Goal: Task Accomplishment & Management: Manage account settings

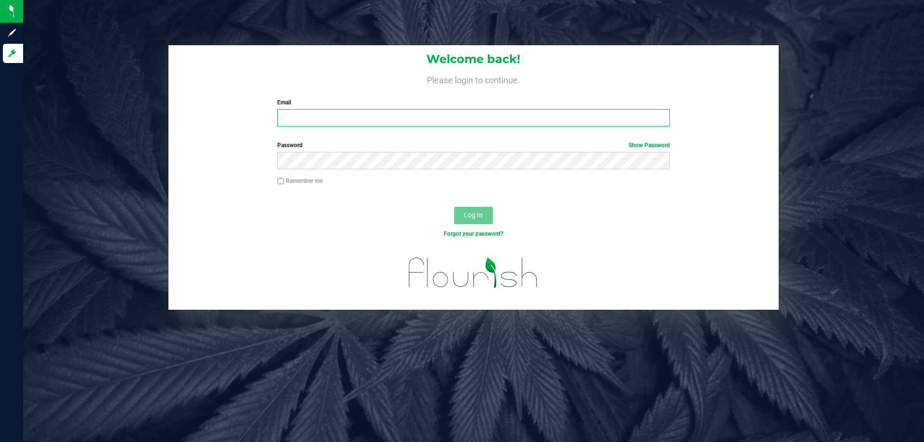
click at [358, 123] on input "Email" at bounding box center [473, 117] width 392 height 17
type input "[EMAIL_ADDRESS][DOMAIN_NAME]"
click at [468, 214] on span "Log In" at bounding box center [473, 215] width 19 height 8
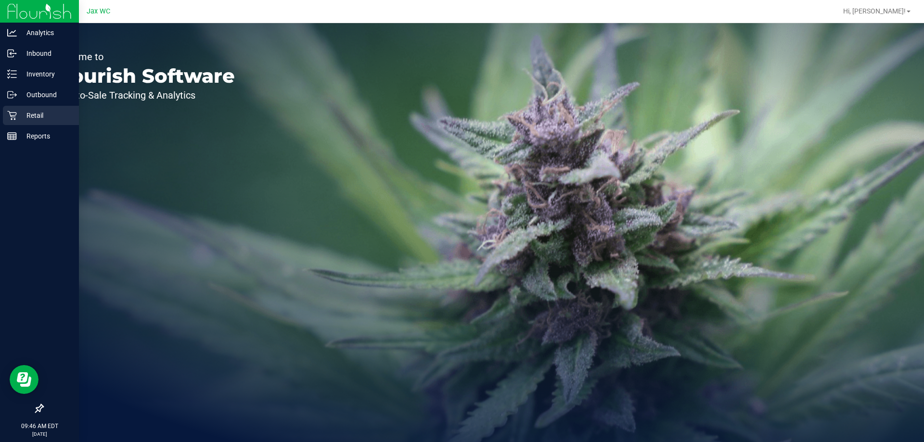
click at [22, 113] on p "Retail" at bounding box center [46, 116] width 58 height 12
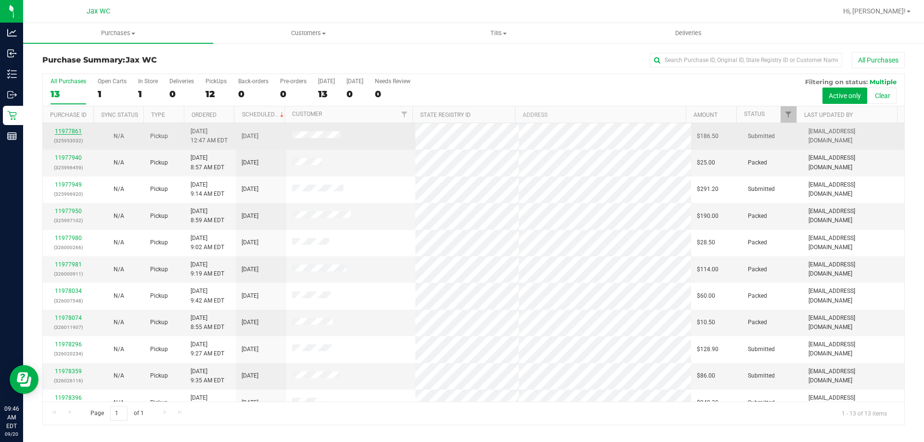
click at [72, 129] on link "11977861" at bounding box center [68, 131] width 27 height 7
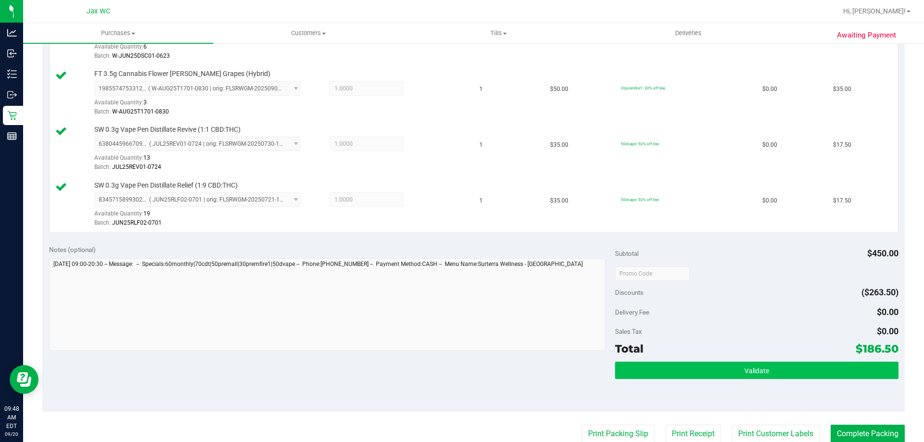
scroll to position [529, 0]
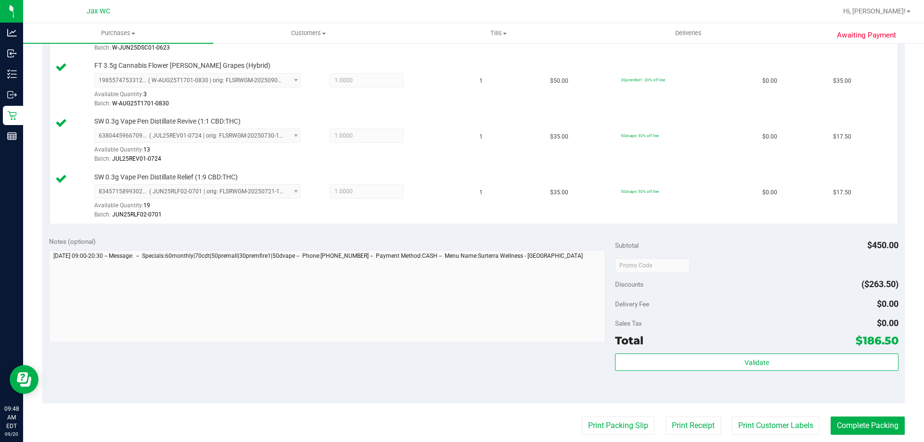
click at [724, 348] on div "Total $186.50" at bounding box center [756, 340] width 283 height 17
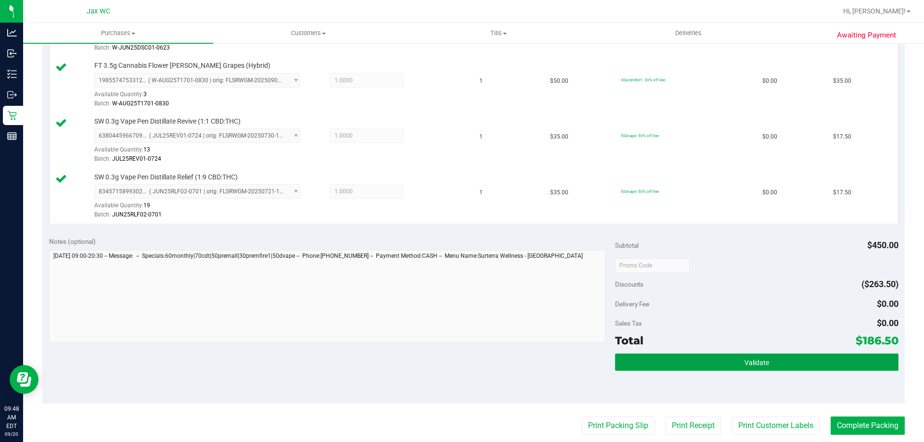
click at [727, 359] on button "Validate" at bounding box center [756, 362] width 283 height 17
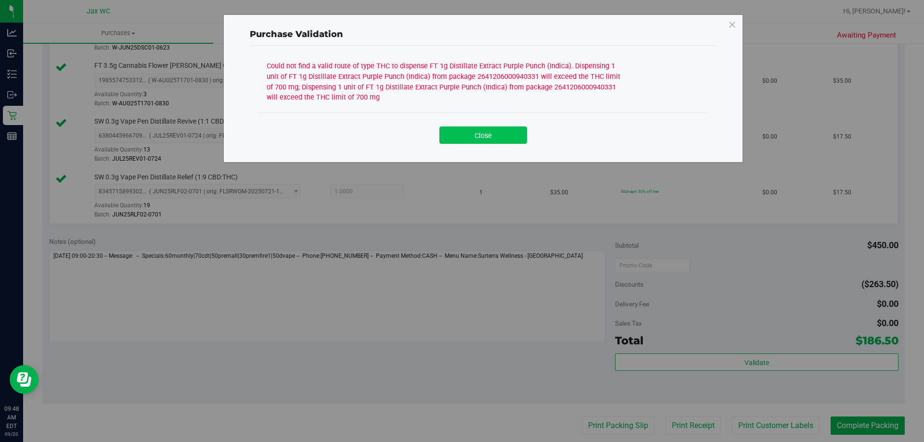
click at [496, 140] on button "Close" at bounding box center [483, 135] width 88 height 17
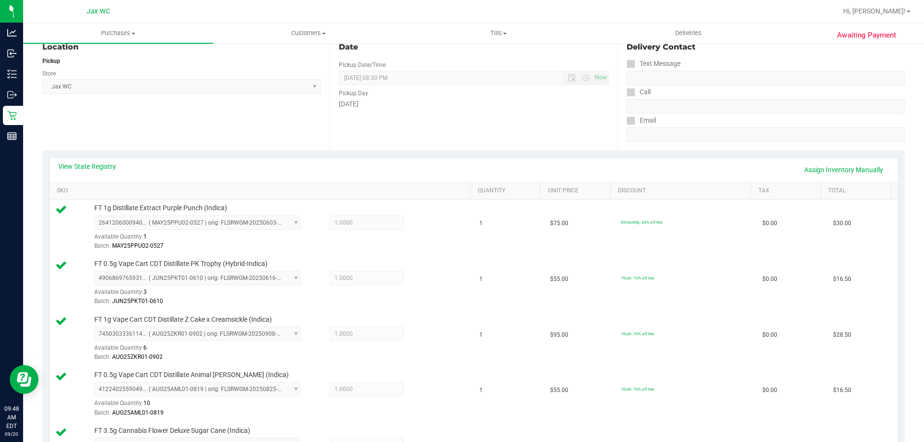
scroll to position [96, 0]
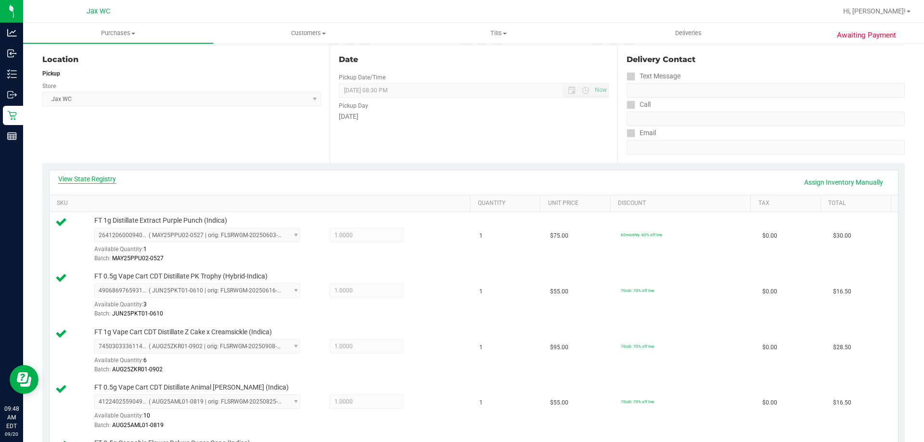
click at [112, 177] on div "View State Registry Assign Inventory Manually" at bounding box center [474, 182] width 848 height 25
click at [112, 177] on link "View State Registry" at bounding box center [87, 179] width 58 height 10
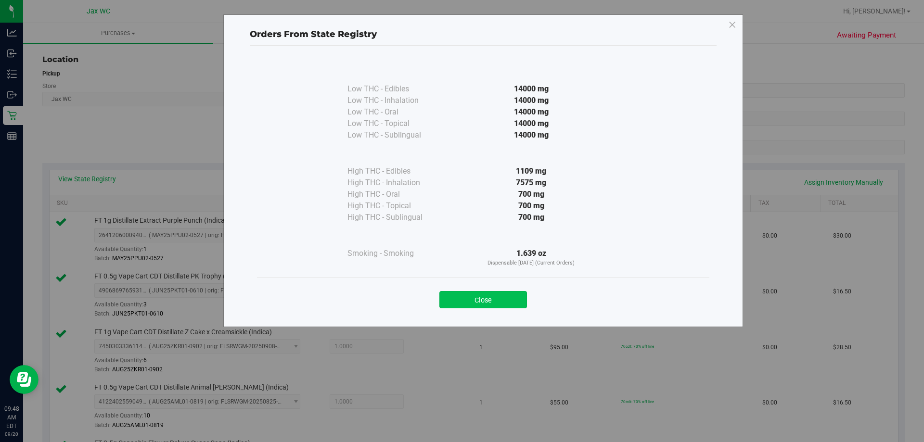
click at [486, 295] on button "Close" at bounding box center [483, 299] width 88 height 17
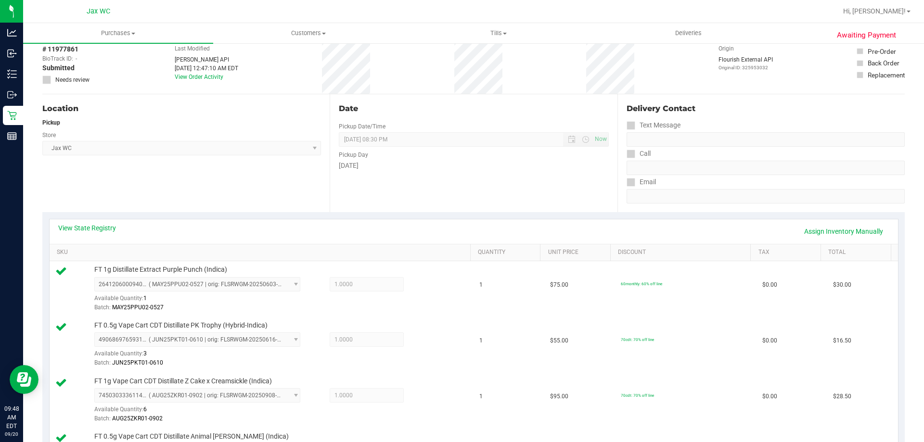
scroll to position [0, 0]
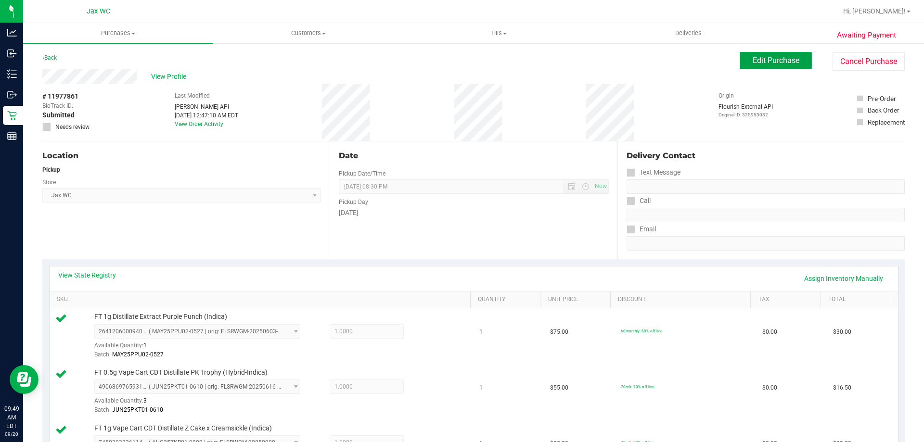
click at [763, 62] on span "Edit Purchase" at bounding box center [776, 60] width 47 height 9
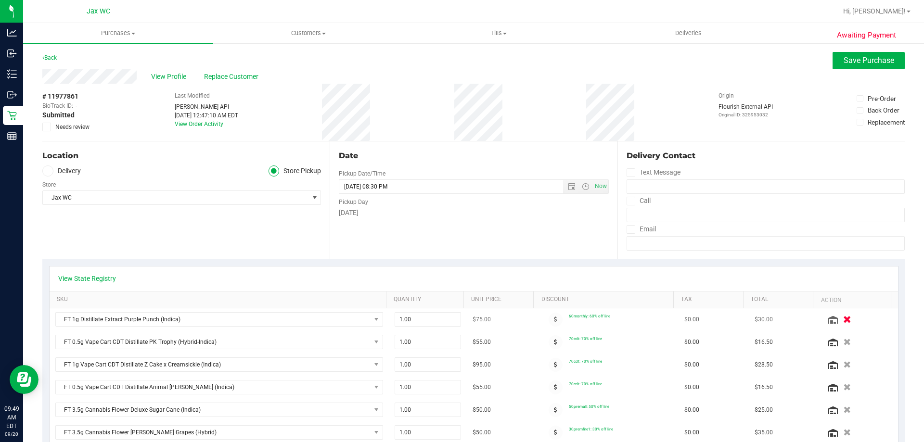
click at [843, 319] on icon "button" at bounding box center [847, 319] width 8 height 7
click at [865, 63] on span "Save Purchase" at bounding box center [869, 60] width 51 height 9
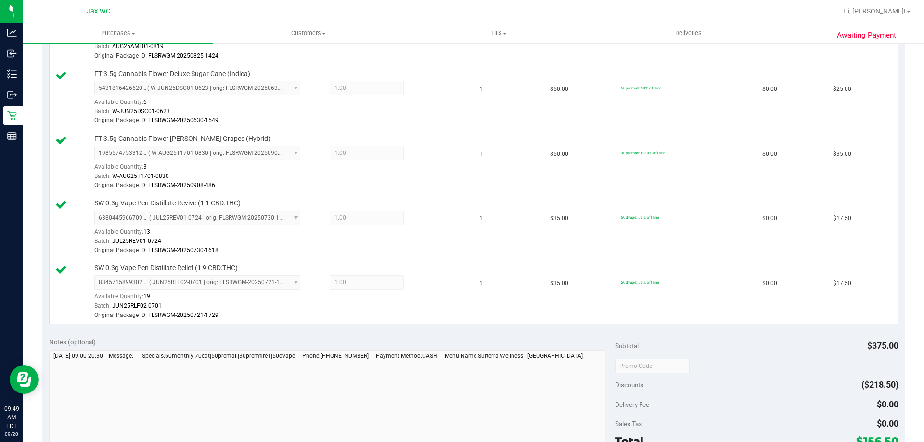
scroll to position [481, 0]
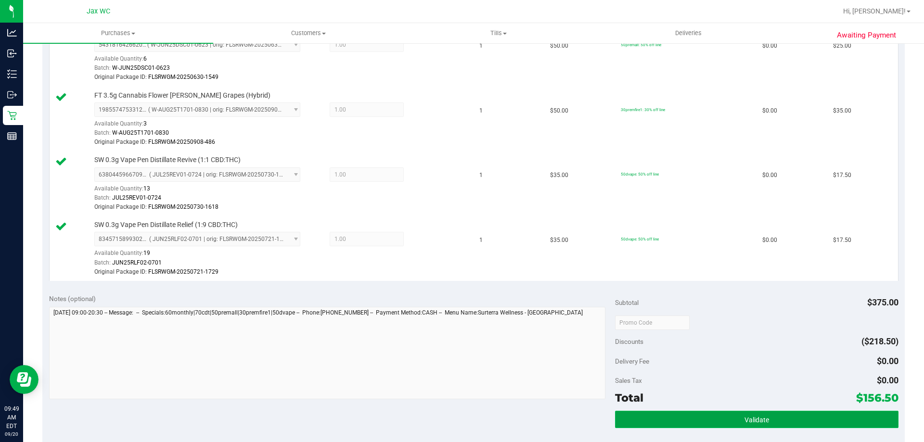
click at [738, 415] on button "Validate" at bounding box center [756, 419] width 283 height 17
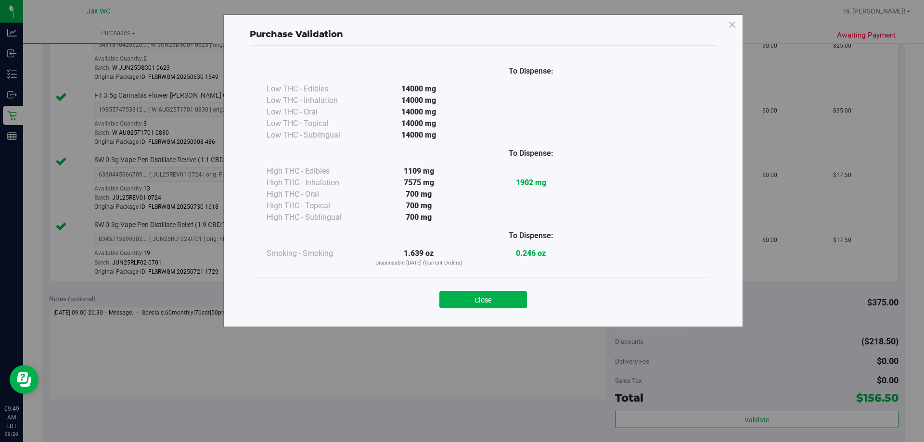
click at [483, 287] on div "Close" at bounding box center [483, 297] width 438 height 24
click at [486, 297] on button "Close" at bounding box center [483, 299] width 88 height 17
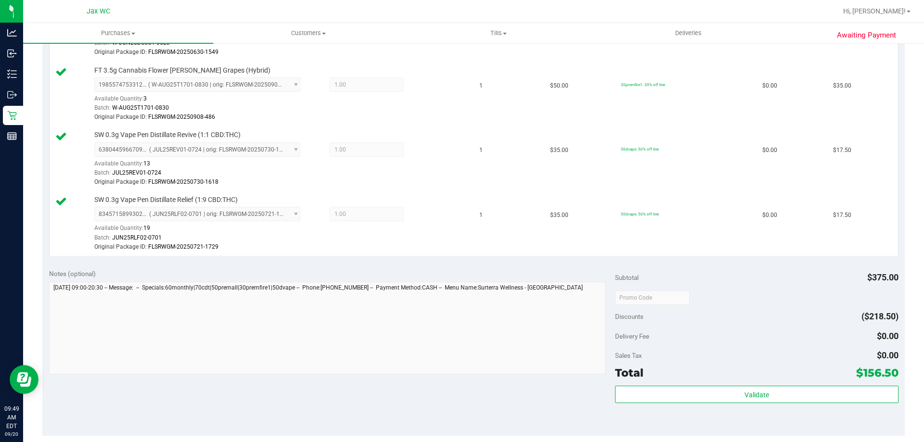
scroll to position [577, 0]
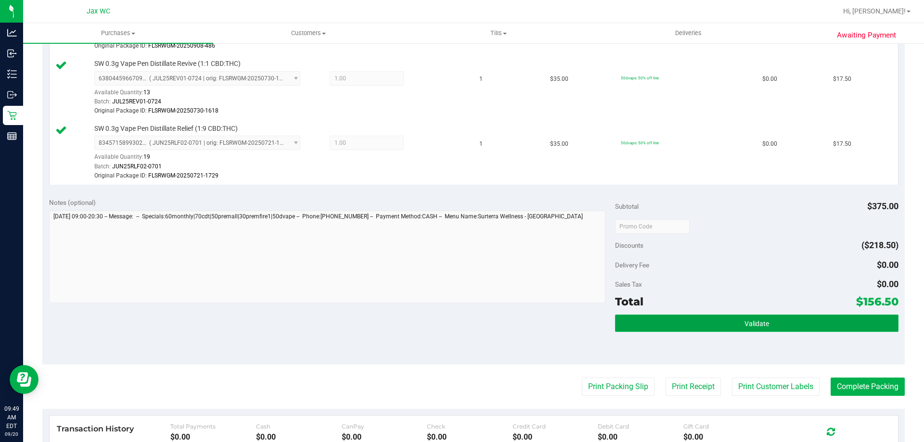
click at [710, 324] on button "Validate" at bounding box center [756, 323] width 283 height 17
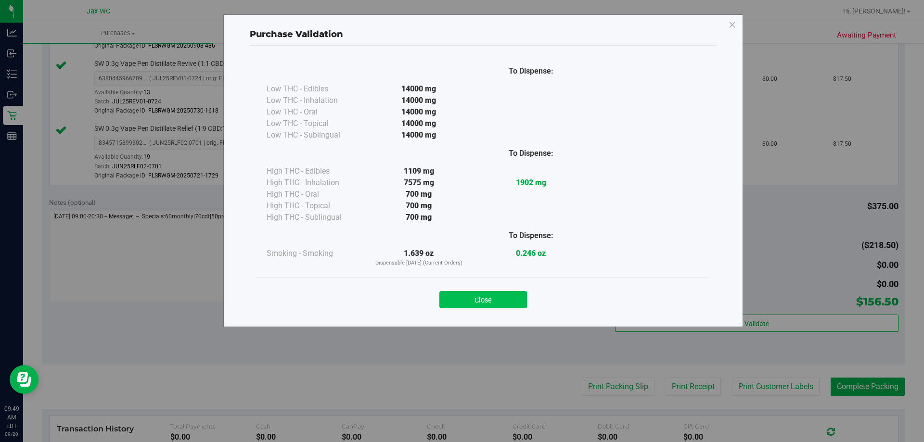
click at [518, 295] on button "Close" at bounding box center [483, 299] width 88 height 17
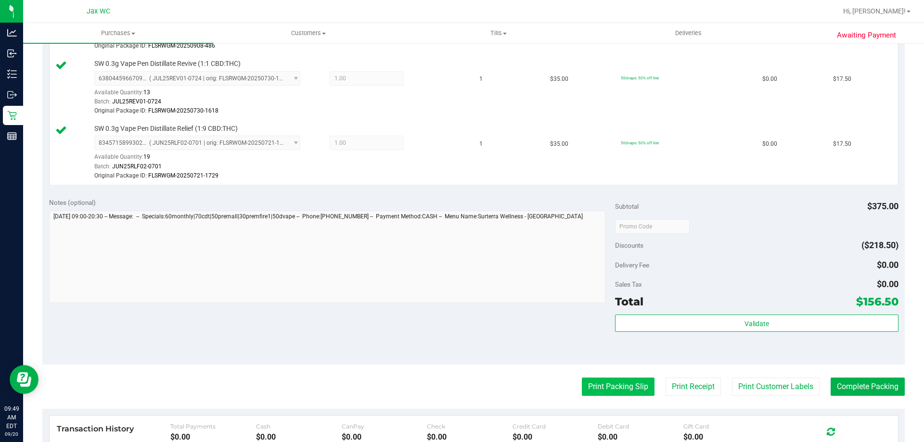
click at [612, 386] on button "Print Packing Slip" at bounding box center [618, 387] width 73 height 18
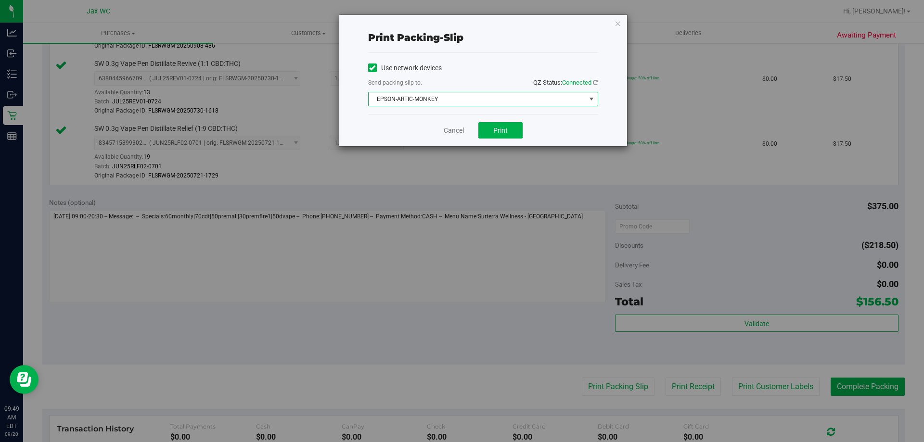
click at [478, 104] on span "EPSON-ARTIC-MONKEY" at bounding box center [477, 98] width 217 height 13
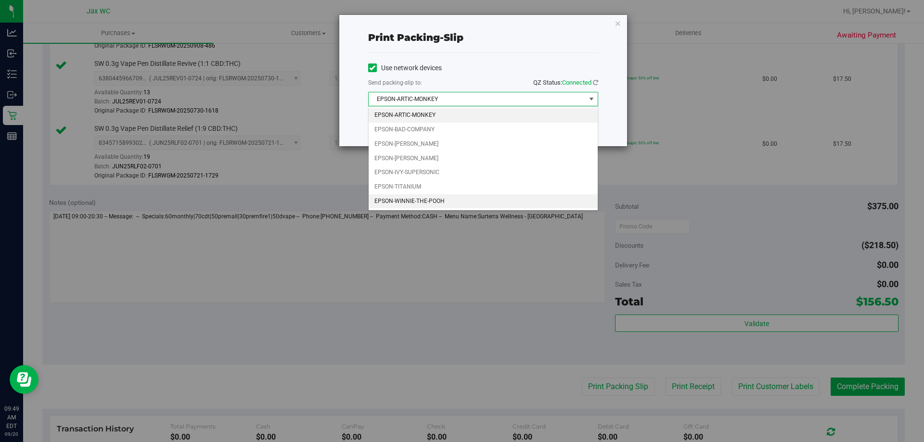
click at [451, 200] on li "EPSON-WINNIE-THE-POOH" at bounding box center [483, 201] width 229 height 14
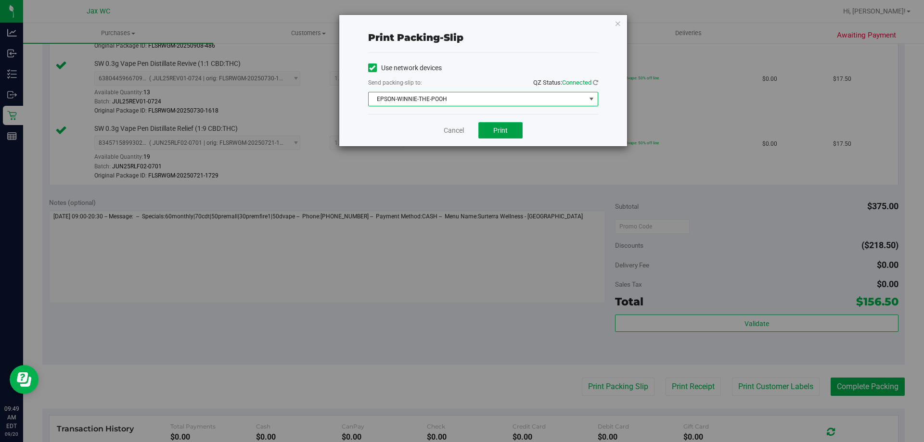
click at [503, 128] on span "Print" at bounding box center [500, 131] width 14 height 8
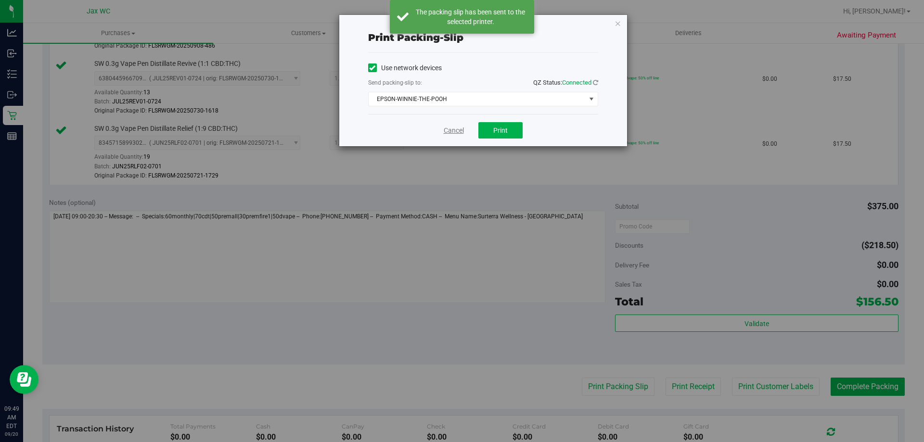
click at [445, 135] on link "Cancel" at bounding box center [454, 131] width 20 height 10
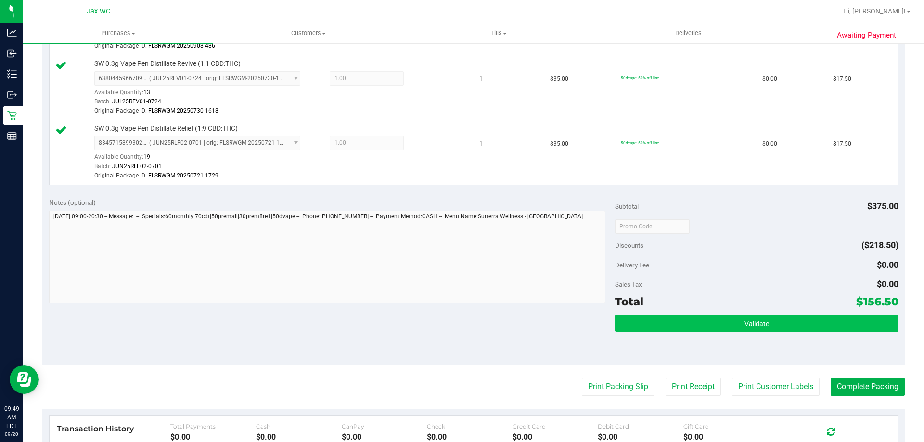
drag, startPoint x: 656, startPoint y: 312, endPoint x: 660, endPoint y: 319, distance: 8.2
click at [658, 312] on div "Subtotal $375.00 Discounts ($218.50) Delivery Fee $0.00 Sales Tax $0.00 Total $…" at bounding box center [756, 278] width 283 height 160
click at [662, 320] on button "Validate" at bounding box center [756, 323] width 283 height 17
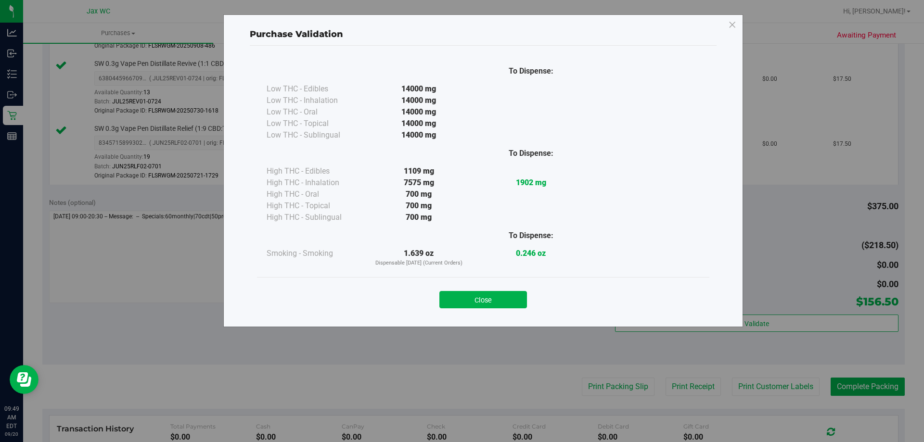
click at [490, 290] on div "Close" at bounding box center [483, 297] width 438 height 24
click at [493, 303] on button "Close" at bounding box center [483, 299] width 88 height 17
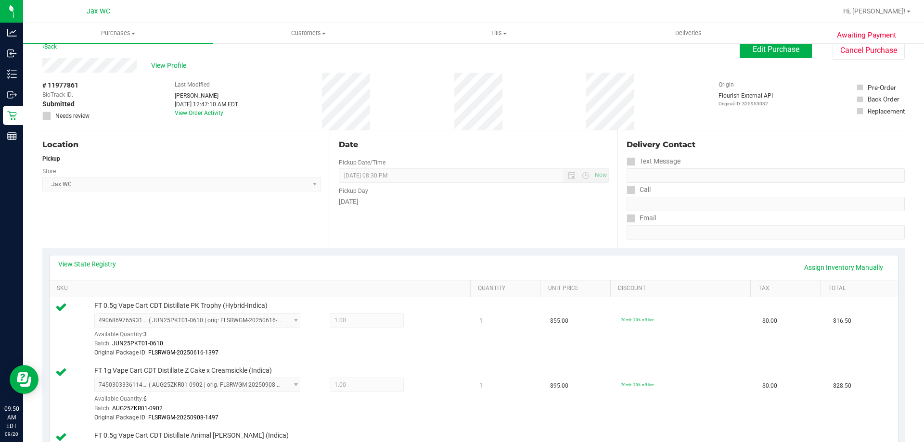
scroll to position [0, 0]
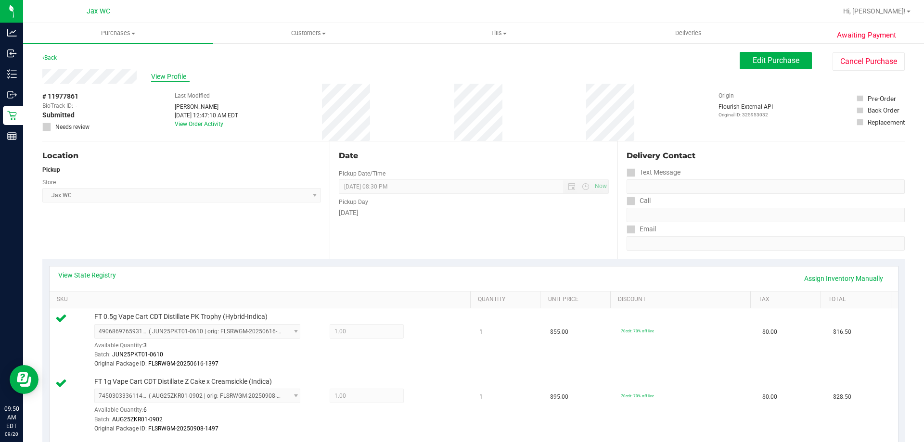
click at [162, 78] on span "View Profile" at bounding box center [170, 77] width 38 height 10
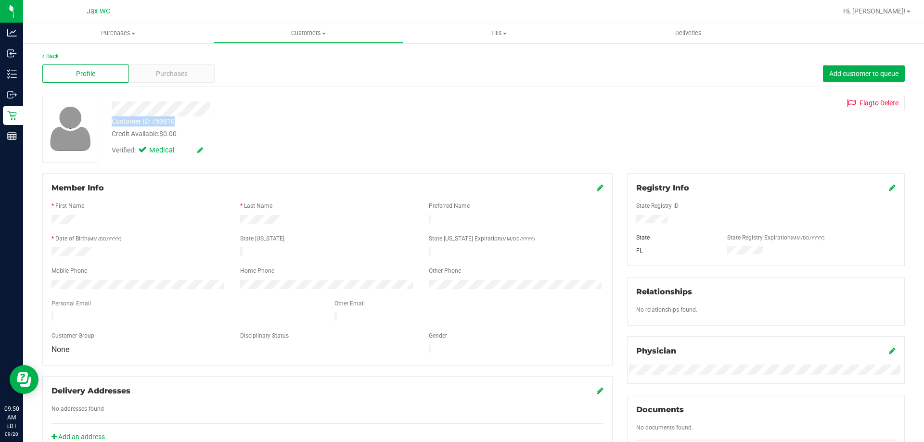
drag, startPoint x: 185, startPoint y: 121, endPoint x: 110, endPoint y: 120, distance: 75.6
click at [110, 120] on div "Customer ID: 759810 Credit Available: $0.00" at bounding box center [323, 127] width 438 height 23
copy div "Customer ID: 759810"
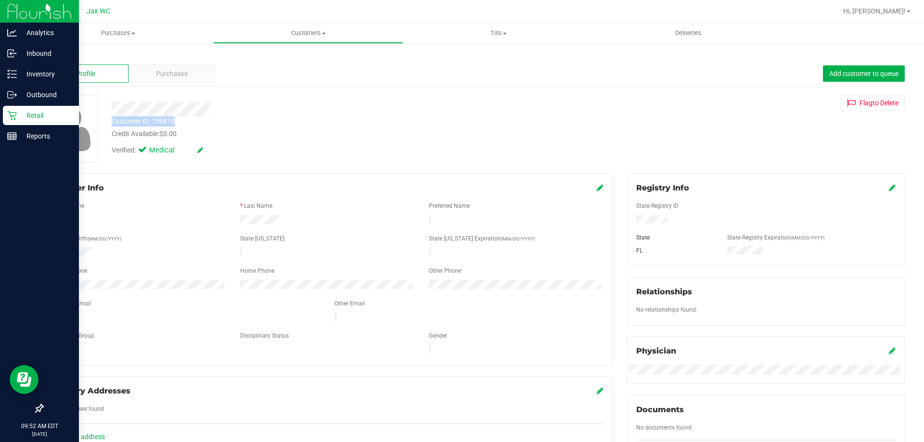
click at [20, 116] on p "Retail" at bounding box center [46, 116] width 58 height 12
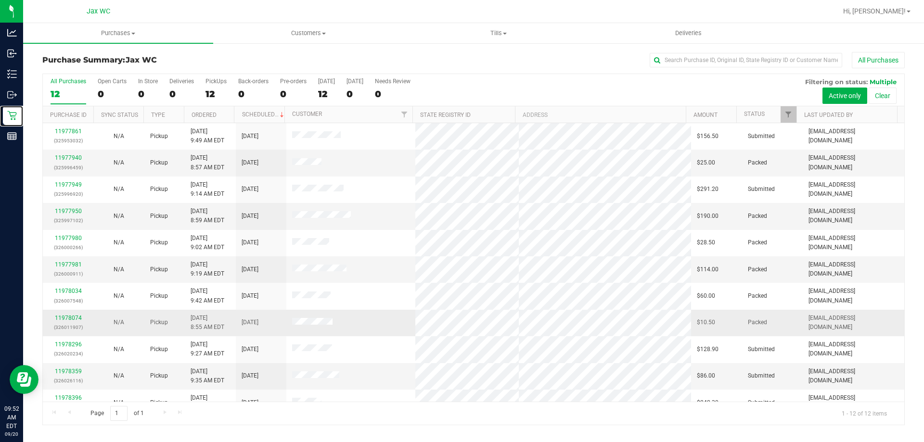
scroll to position [41, 0]
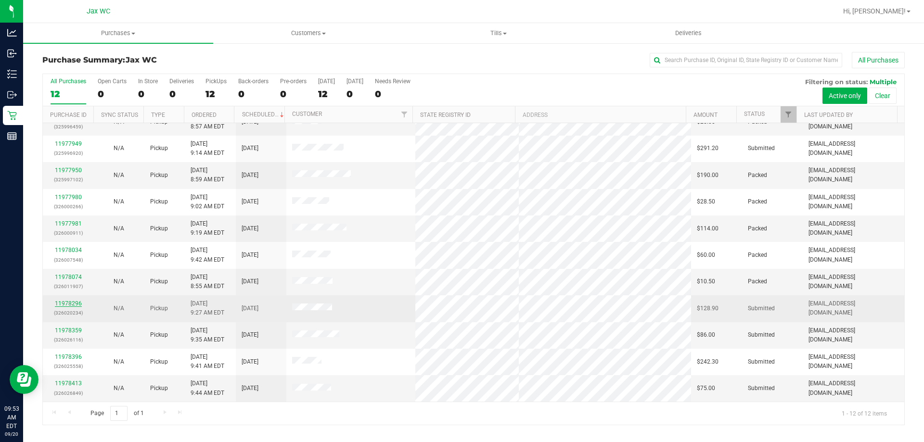
click at [66, 304] on link "11978296" at bounding box center [68, 303] width 27 height 7
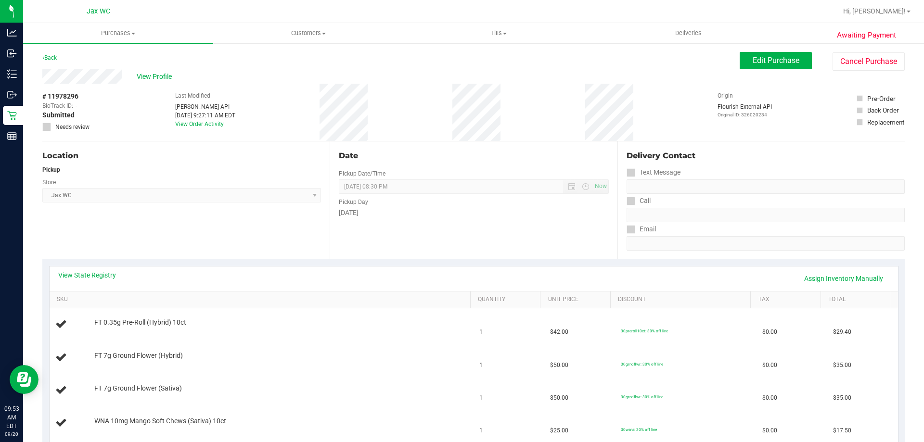
click at [44, 54] on div "Back" at bounding box center [49, 58] width 14 height 12
click at [51, 56] on link "Back" at bounding box center [49, 57] width 14 height 7
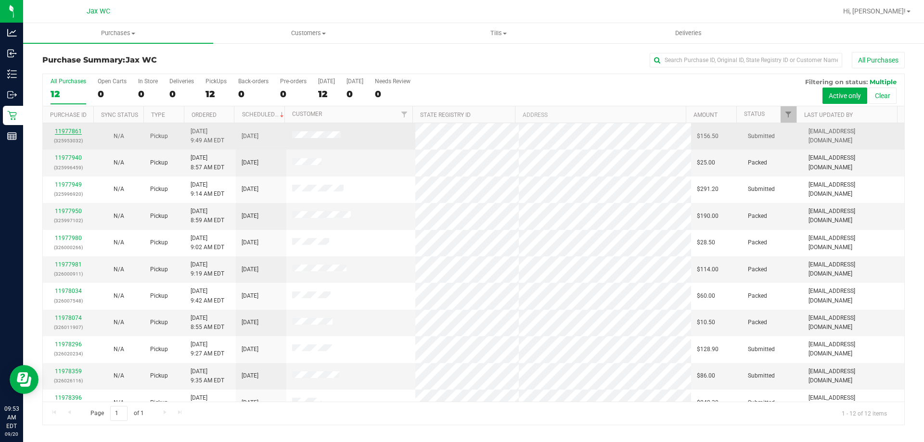
click at [76, 132] on link "11977861" at bounding box center [68, 131] width 27 height 7
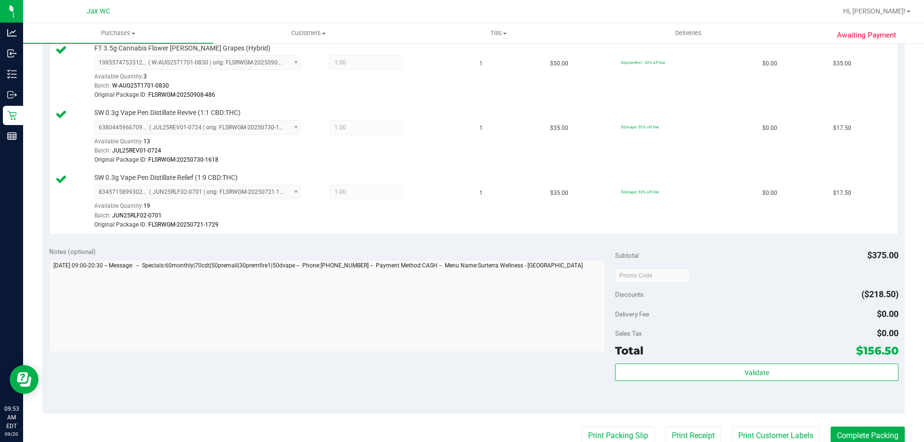
scroll to position [529, 0]
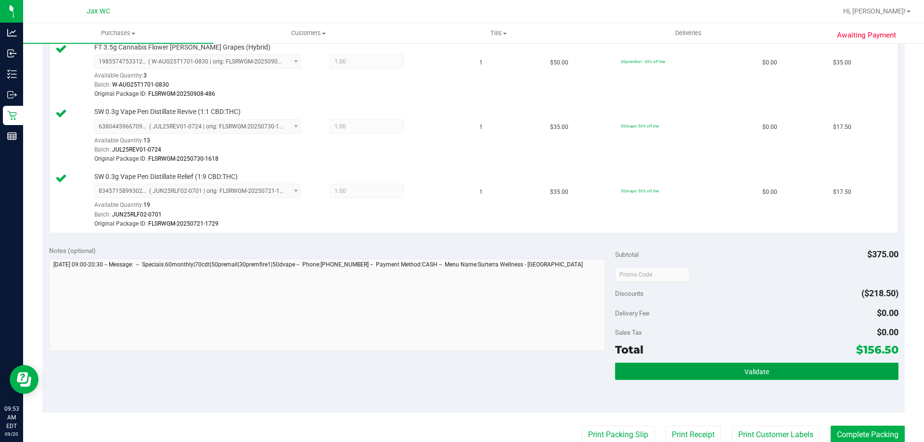
click at [672, 365] on button "Validate" at bounding box center [756, 371] width 283 height 17
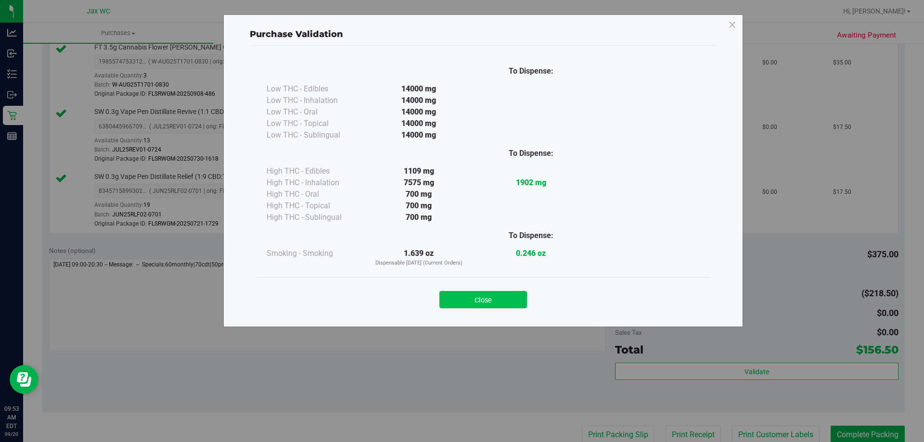
click at [525, 303] on button "Close" at bounding box center [483, 299] width 88 height 17
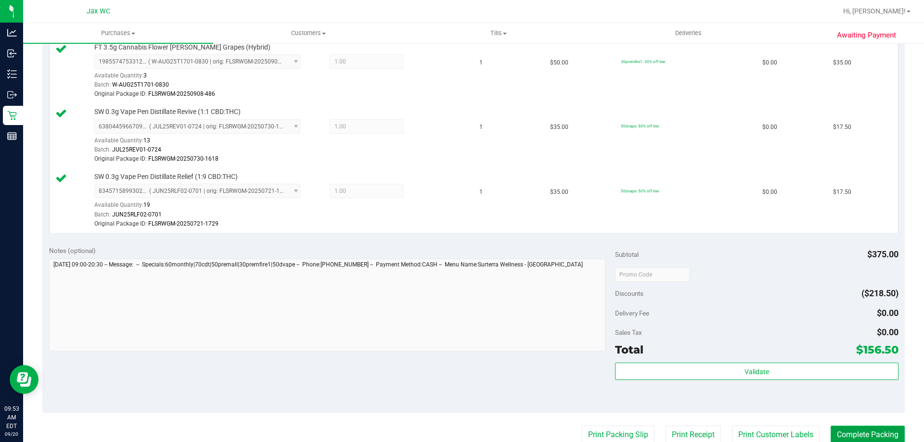
click at [855, 433] on button "Complete Packing" at bounding box center [868, 435] width 74 height 18
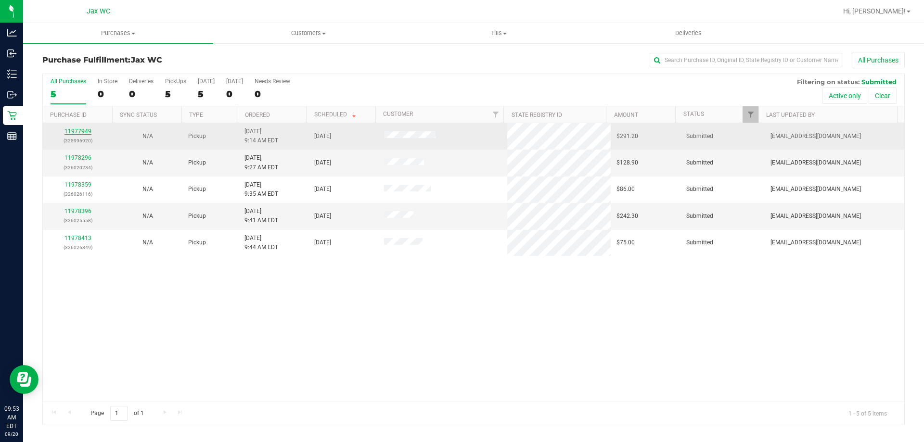
click at [76, 134] on link "11977949" at bounding box center [77, 131] width 27 height 7
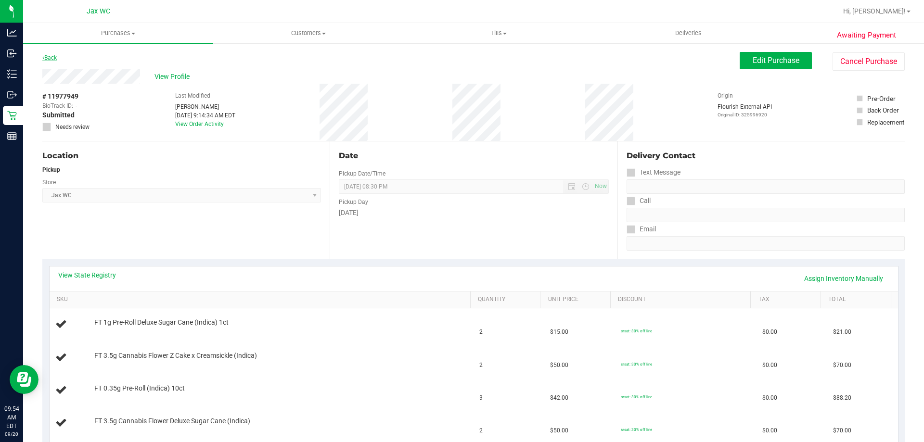
click at [57, 59] on link "Back" at bounding box center [49, 57] width 14 height 7
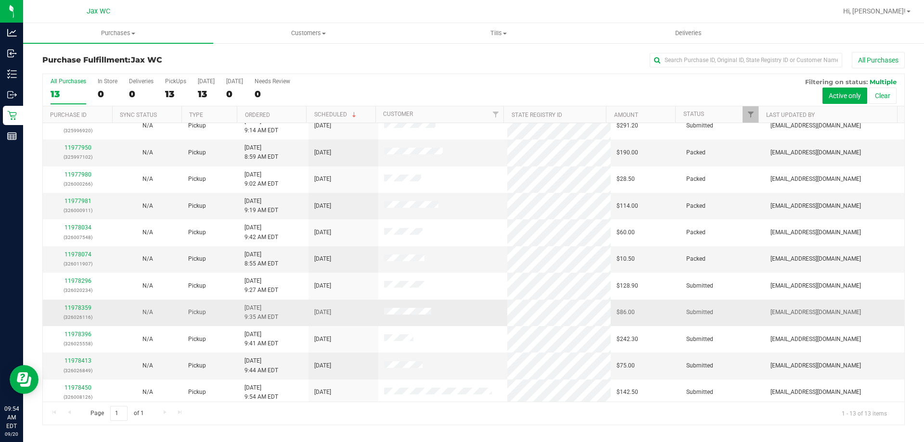
scroll to position [67, 0]
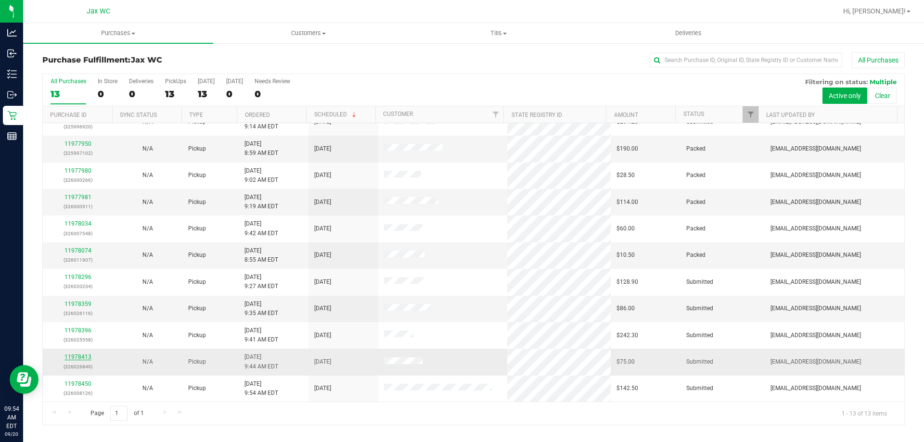
click at [73, 355] on link "11978413" at bounding box center [77, 357] width 27 height 7
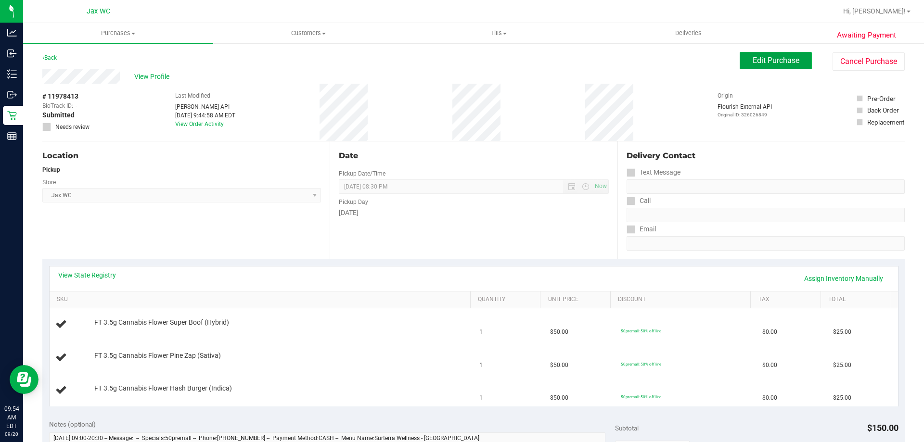
click at [743, 55] on button "Edit Purchase" at bounding box center [776, 60] width 72 height 17
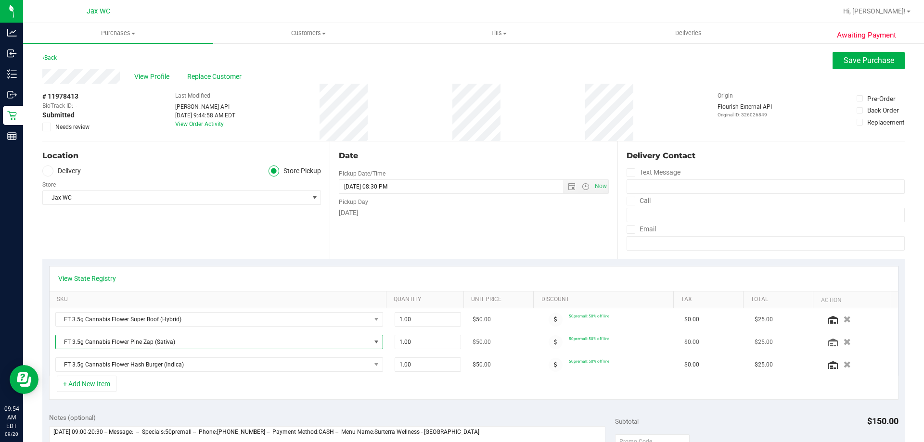
click at [208, 342] on span "FT 3.5g Cannabis Flower Pine Zap (Sativa)" at bounding box center [213, 341] width 315 height 13
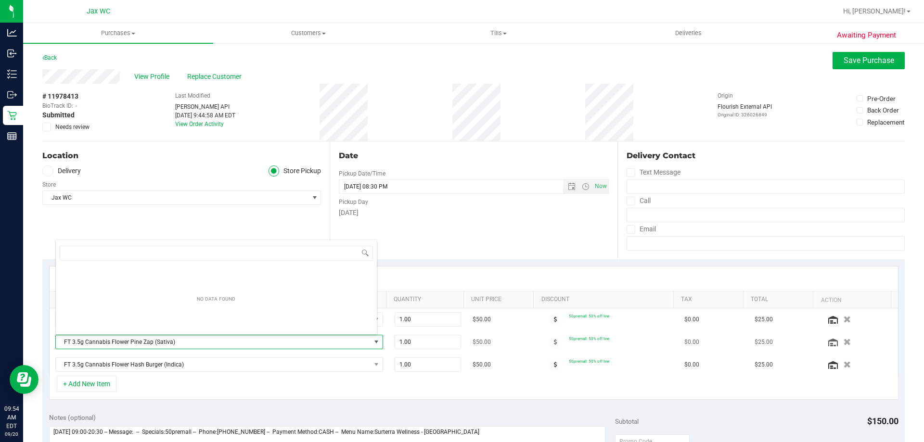
scroll to position [14, 319]
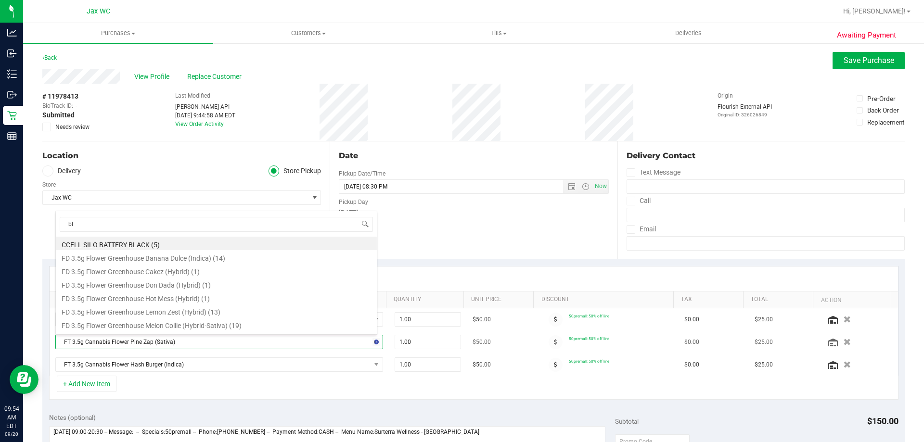
type input "blt"
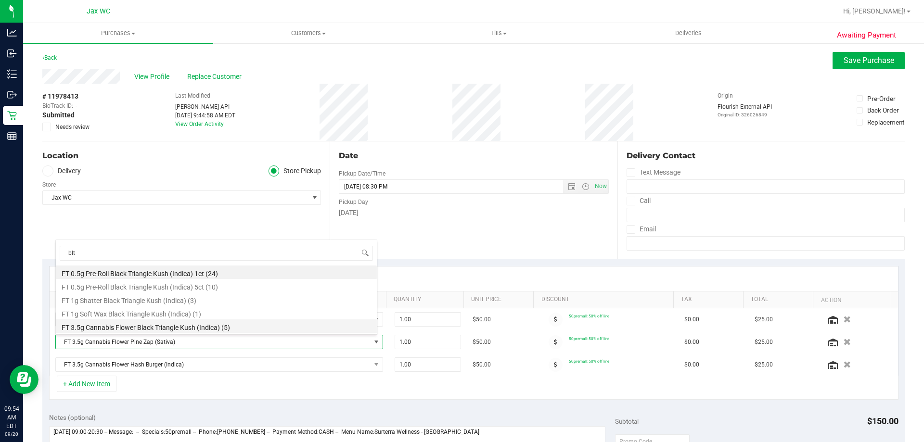
click at [229, 329] on li "FT 3.5g Cannabis Flower Black Triangle Kush (Indica) (5)" at bounding box center [216, 326] width 321 height 13
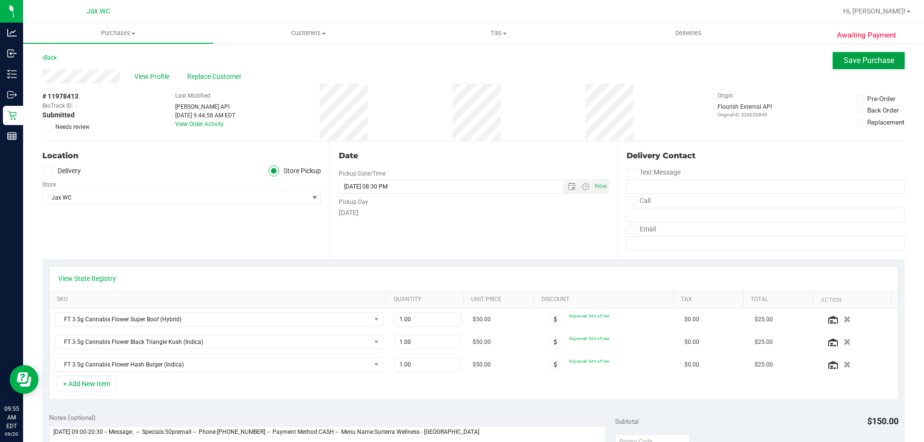
click at [874, 57] on span "Save Purchase" at bounding box center [869, 60] width 51 height 9
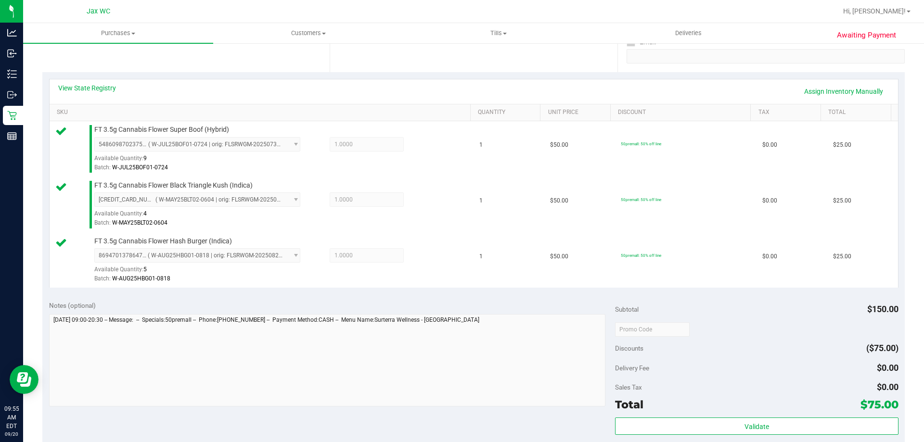
scroll to position [241, 0]
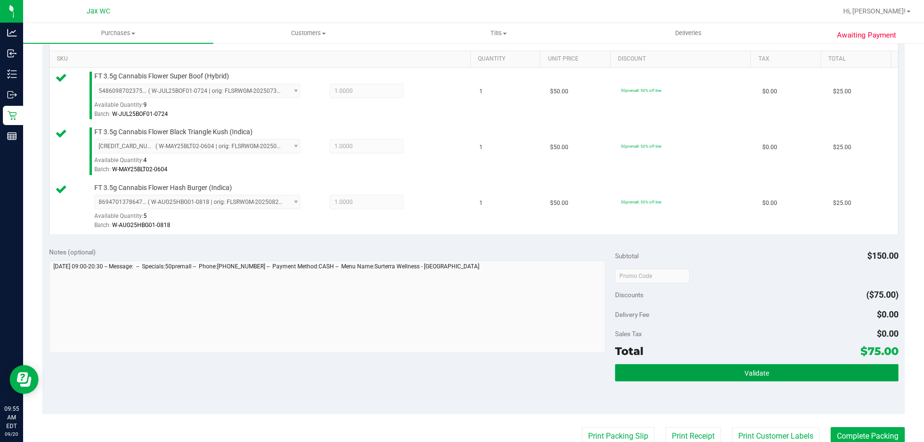
click at [762, 366] on button "Validate" at bounding box center [756, 372] width 283 height 17
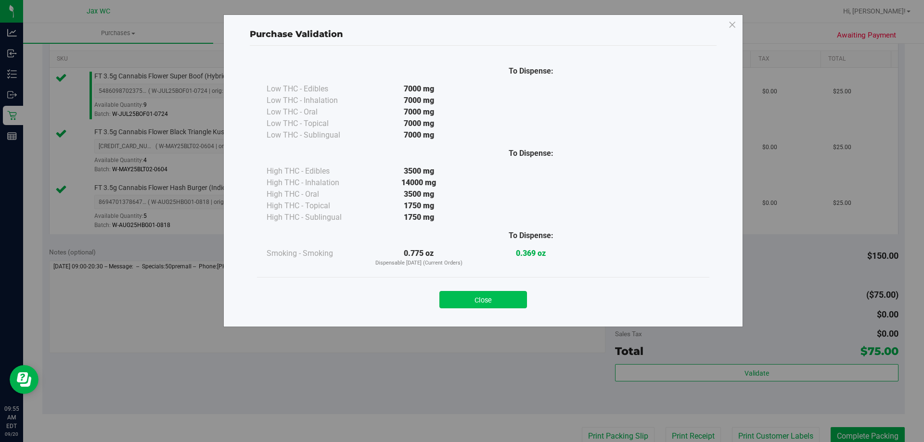
click at [494, 304] on button "Close" at bounding box center [483, 299] width 88 height 17
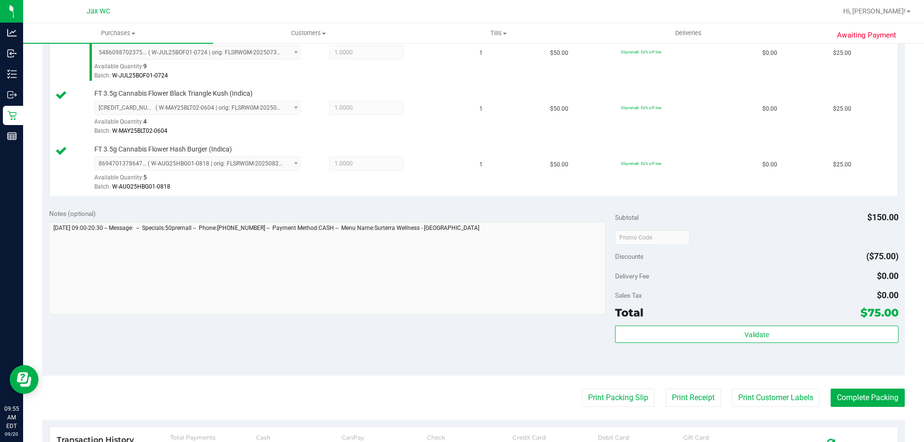
scroll to position [385, 0]
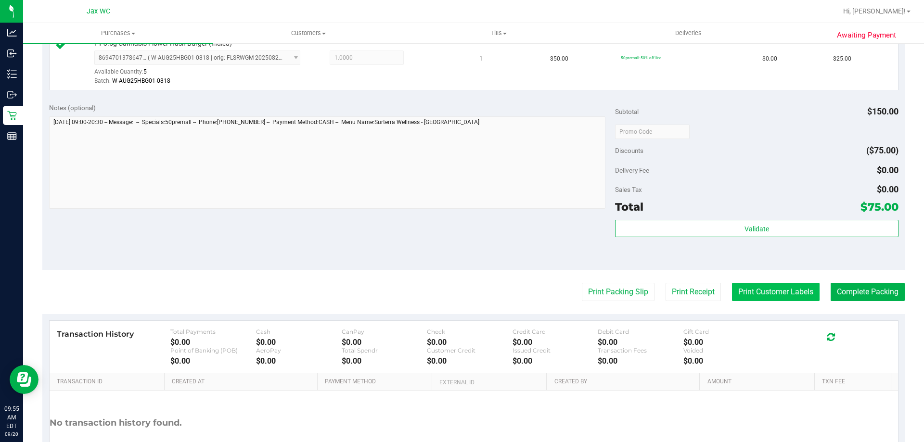
click at [758, 291] on button "Print Customer Labels" at bounding box center [776, 292] width 88 height 18
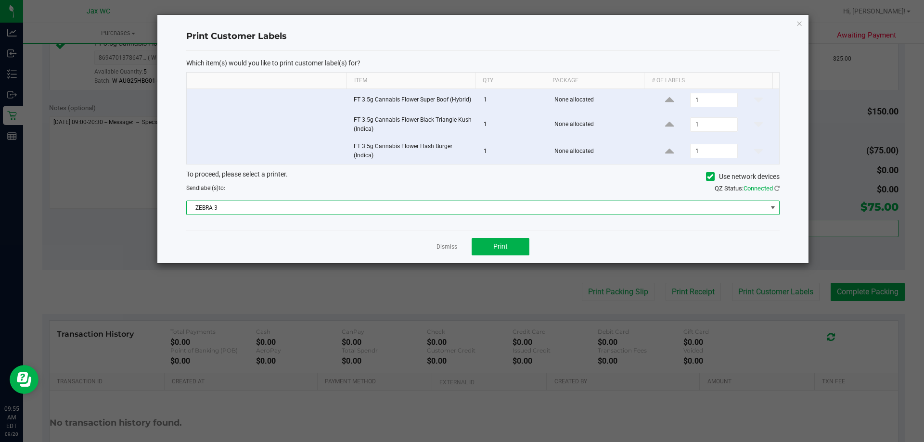
click at [444, 211] on span "ZEBRA-3" at bounding box center [477, 207] width 580 height 13
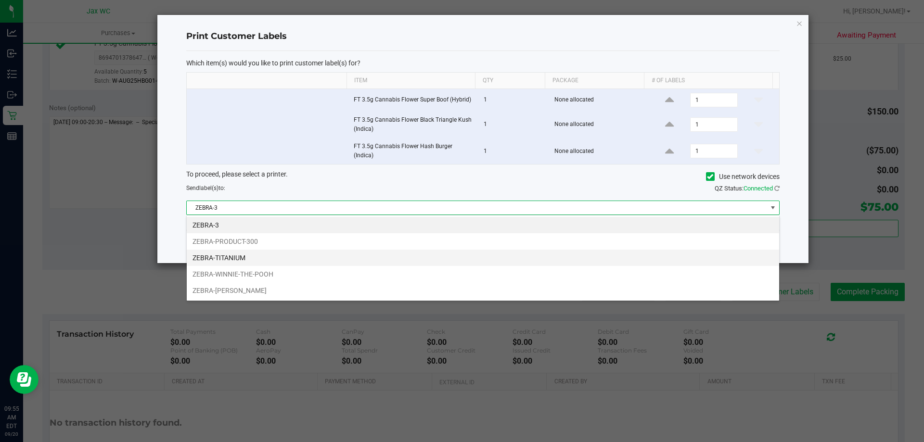
scroll to position [14, 593]
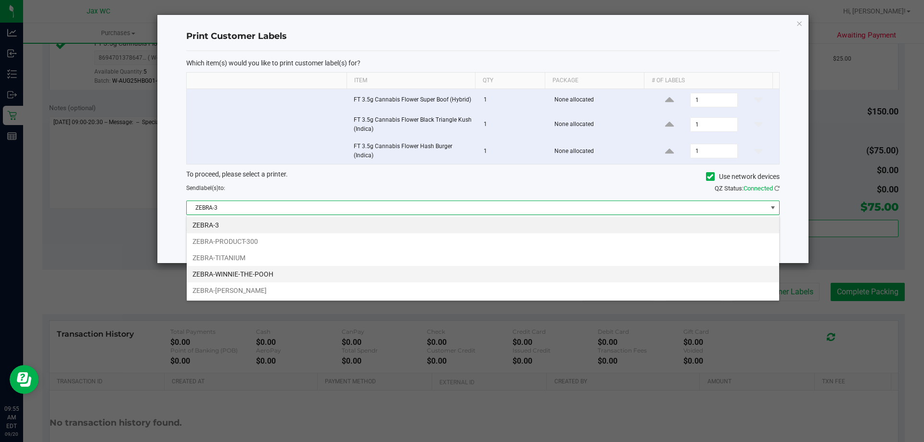
click at [327, 278] on li "ZEBRA-WINNIE-THE-POOH" at bounding box center [483, 274] width 592 height 16
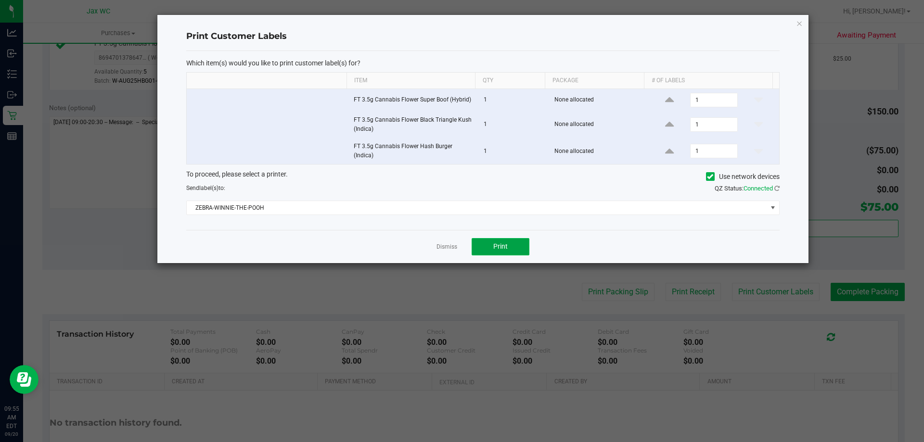
click at [486, 252] on button "Print" at bounding box center [501, 246] width 58 height 17
click at [448, 249] on link "Dismiss" at bounding box center [446, 247] width 21 height 8
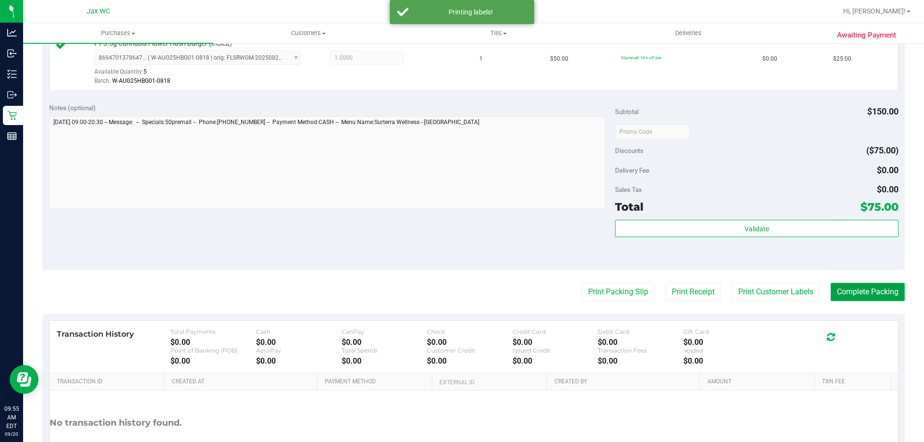
click at [841, 297] on button "Complete Packing" at bounding box center [868, 292] width 74 height 18
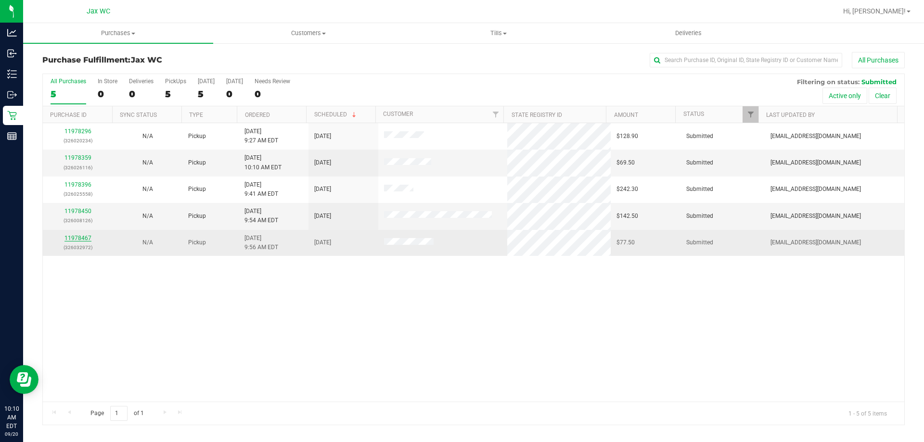
click at [78, 237] on link "11978467" at bounding box center [77, 238] width 27 height 7
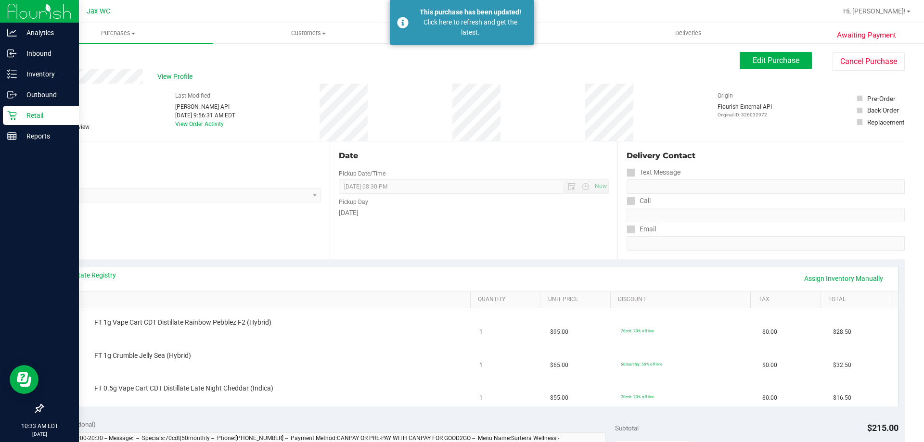
click at [29, 117] on p "Retail" at bounding box center [46, 116] width 58 height 12
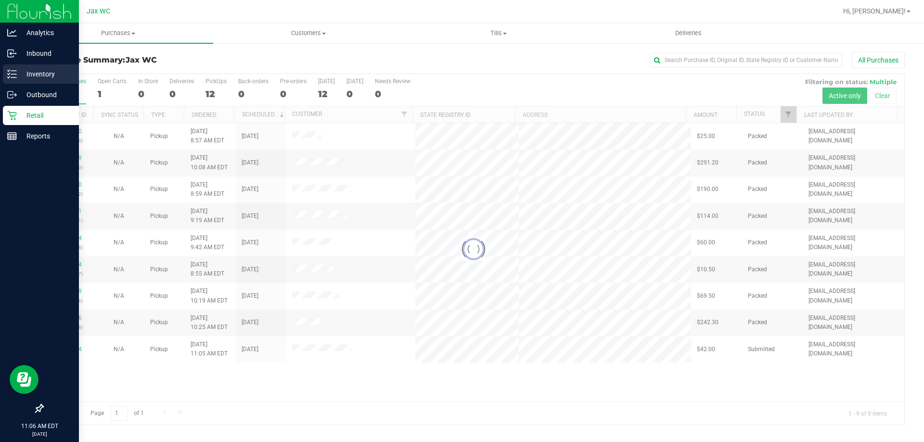
click at [45, 71] on p "Inventory" at bounding box center [46, 74] width 58 height 12
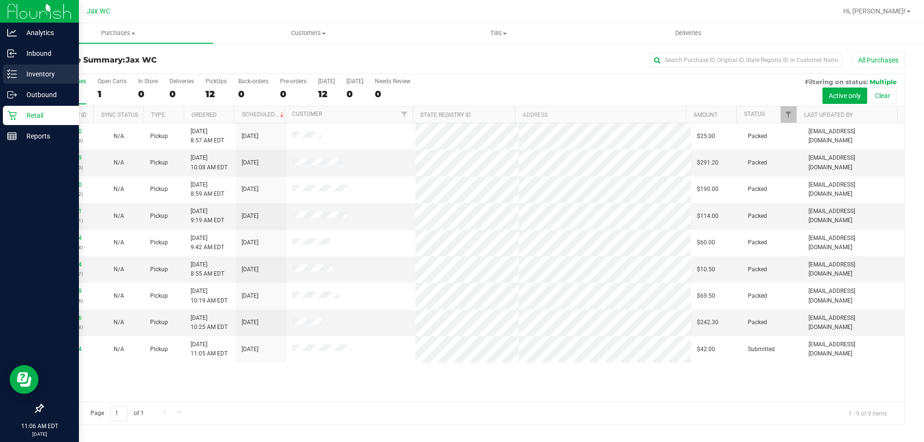
click at [37, 65] on div "Inventory" at bounding box center [41, 73] width 76 height 19
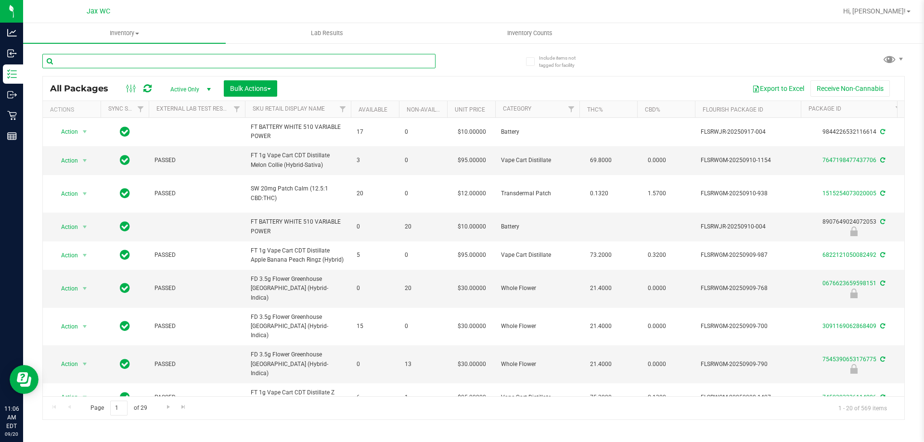
click at [93, 60] on input "text" at bounding box center [238, 61] width 393 height 14
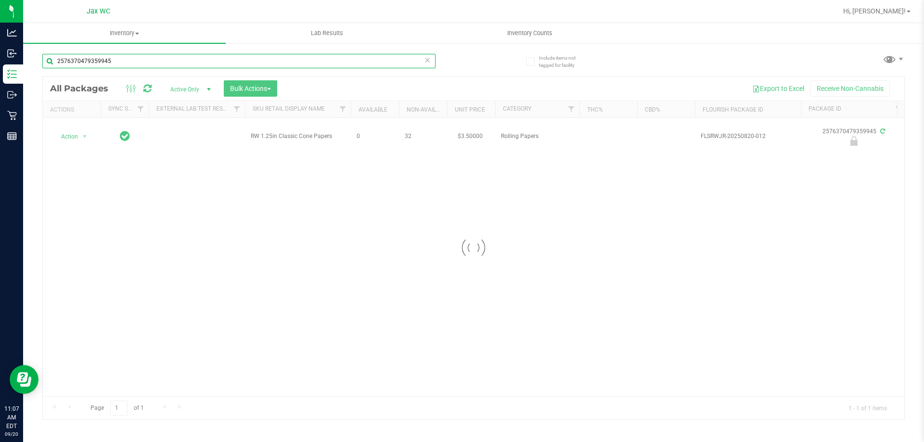
type input "2576370479359945"
click at [76, 137] on div at bounding box center [473, 248] width 861 height 343
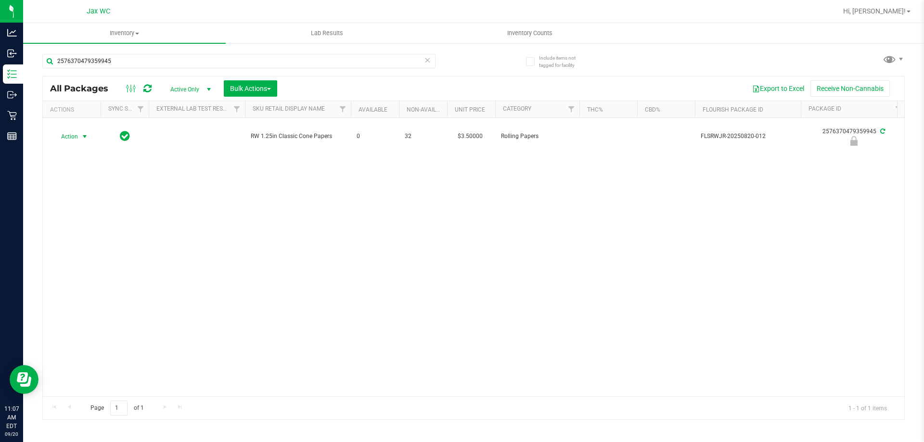
click at [76, 137] on span "Action" at bounding box center [65, 136] width 26 height 13
click at [88, 243] on li "Unlock package" at bounding box center [84, 250] width 62 height 14
